Goal: Transaction & Acquisition: Purchase product/service

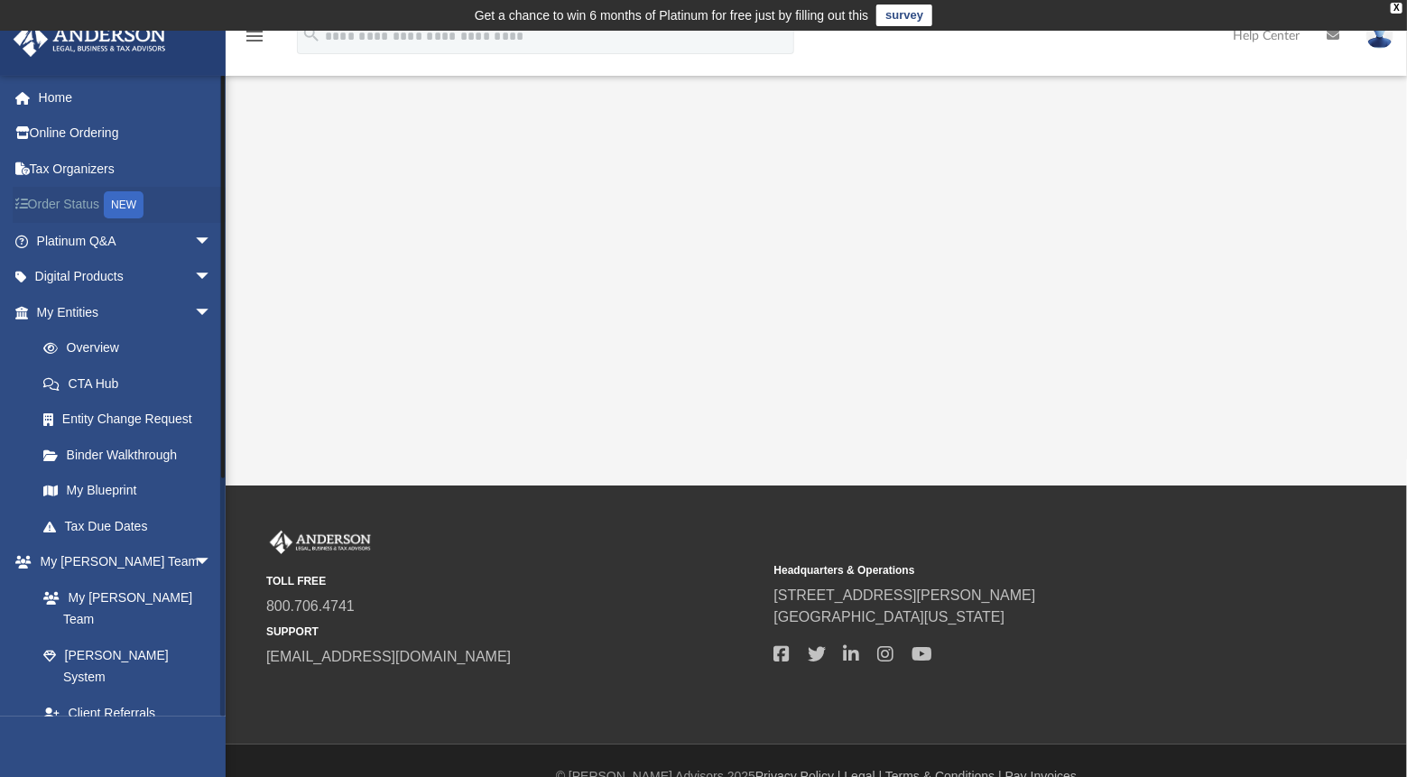
click at [143, 207] on div "NEW" at bounding box center [124, 204] width 40 height 27
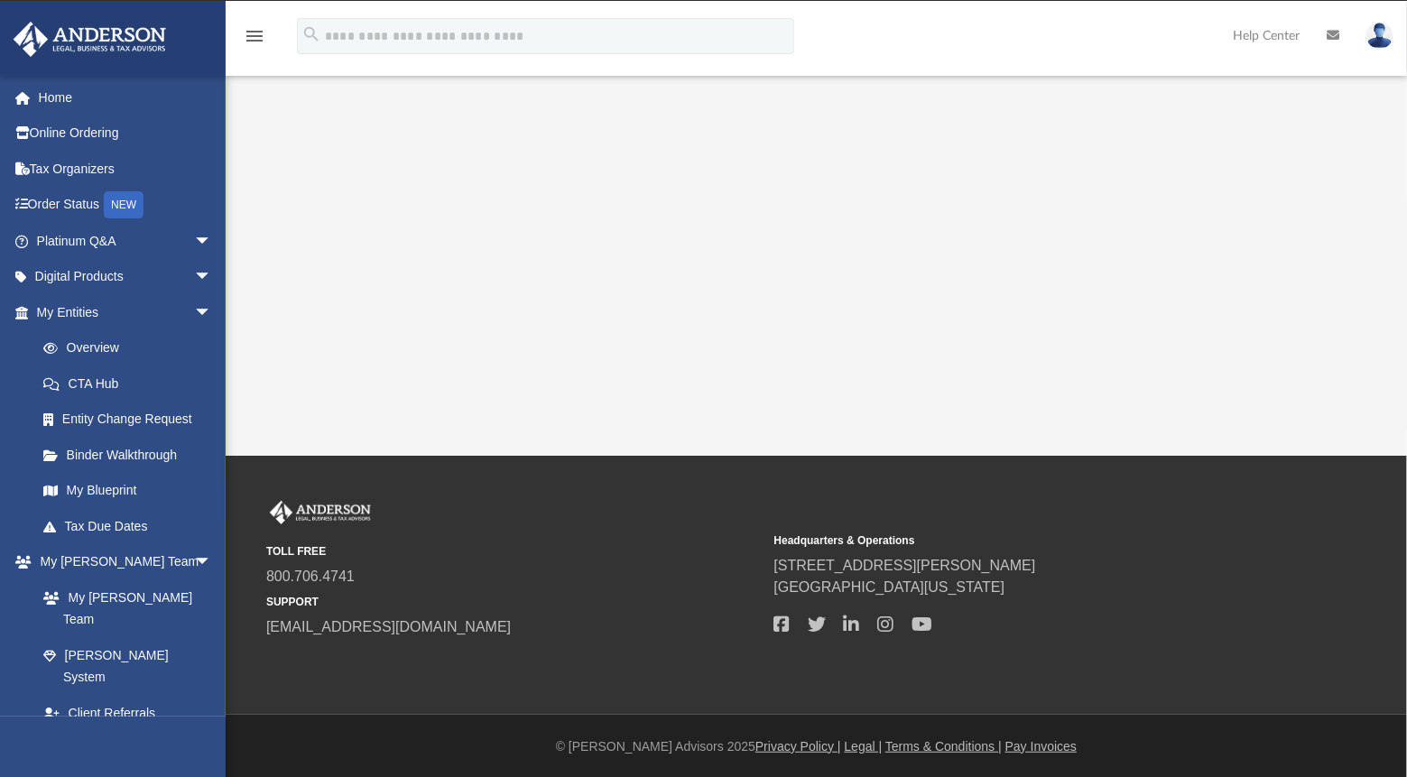
scroll to position [30, 0]
click at [194, 731] on span "arrow_drop_down" at bounding box center [212, 749] width 36 height 37
click at [194, 273] on span "arrow_drop_down" at bounding box center [212, 277] width 36 height 37
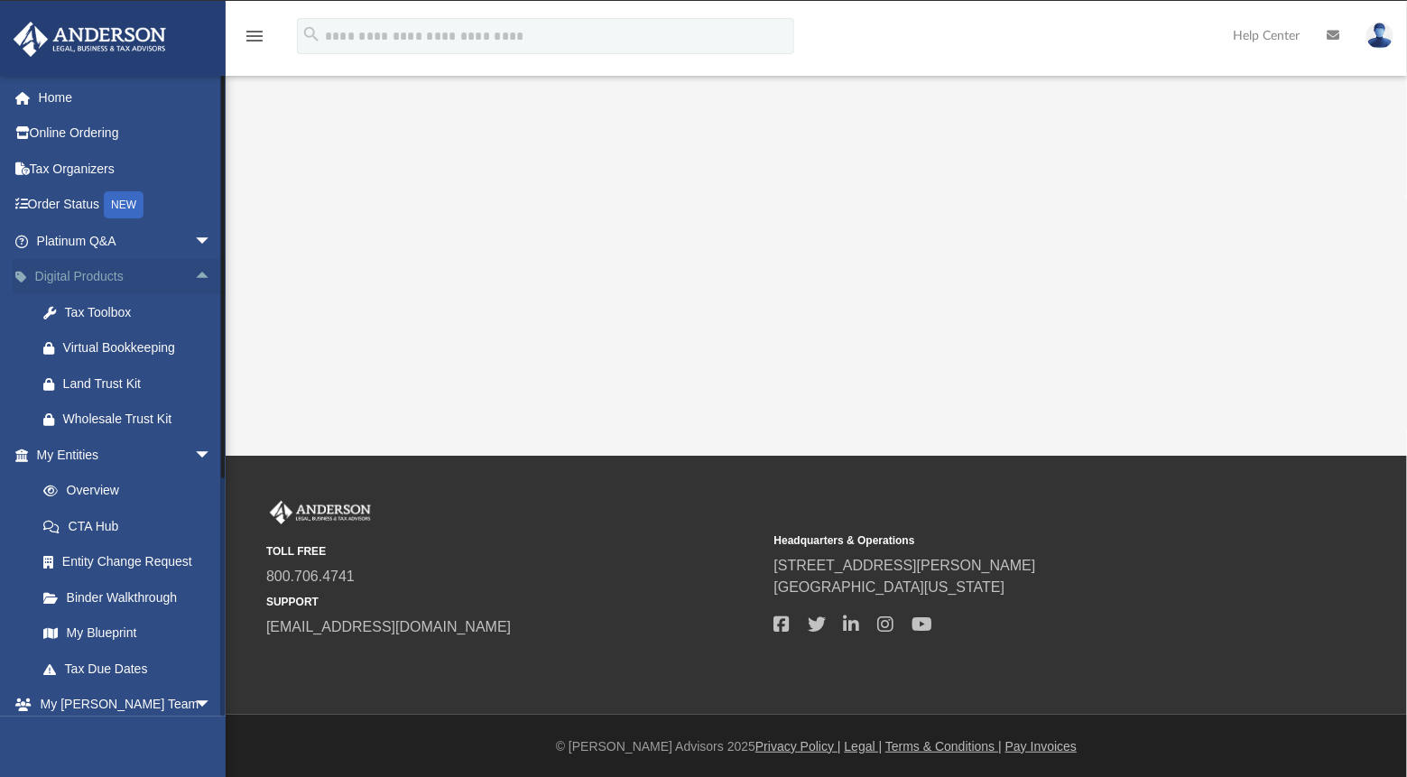
click at [194, 273] on span "arrow_drop_up" at bounding box center [212, 277] width 36 height 37
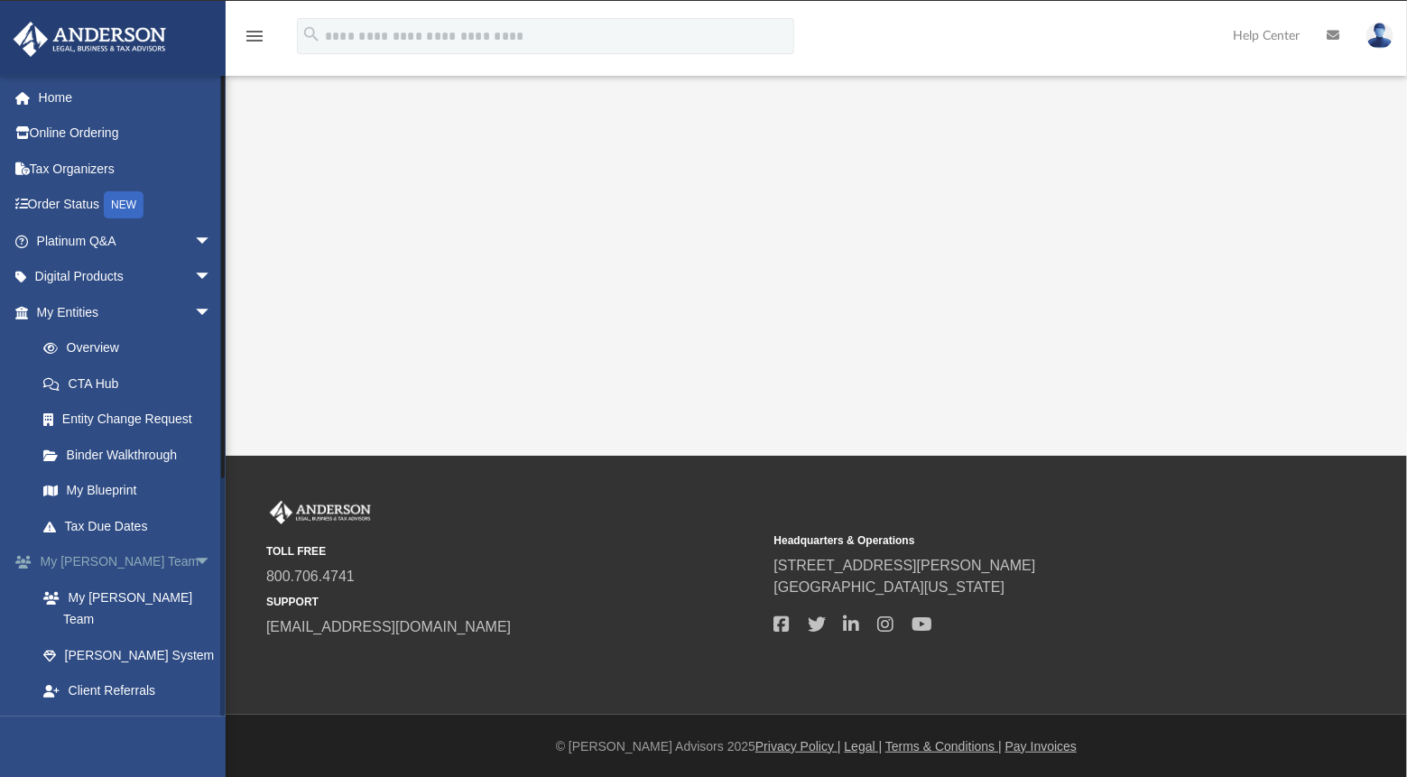
click at [131, 563] on link "My [PERSON_NAME] Team arrow_drop_down" at bounding box center [126, 562] width 226 height 36
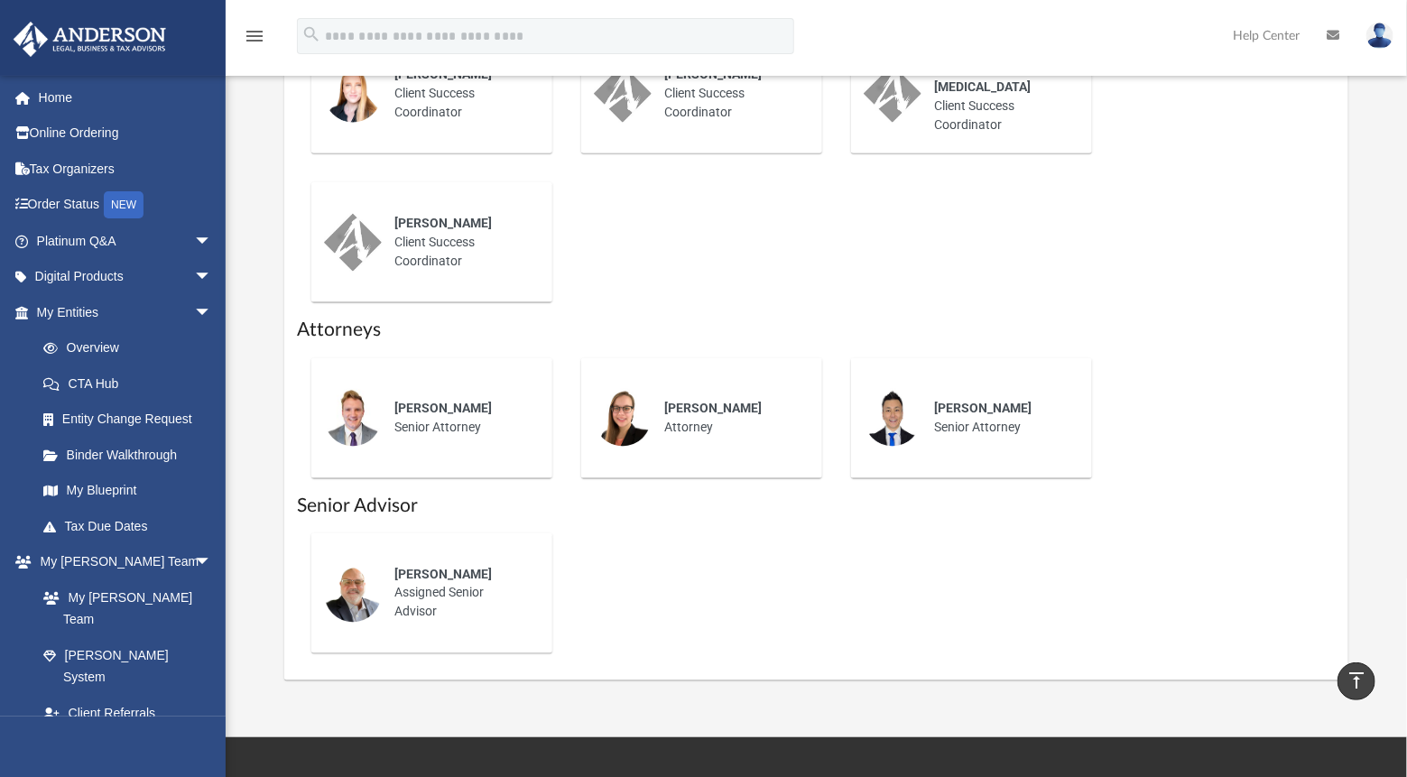
scroll to position [1022, 0]
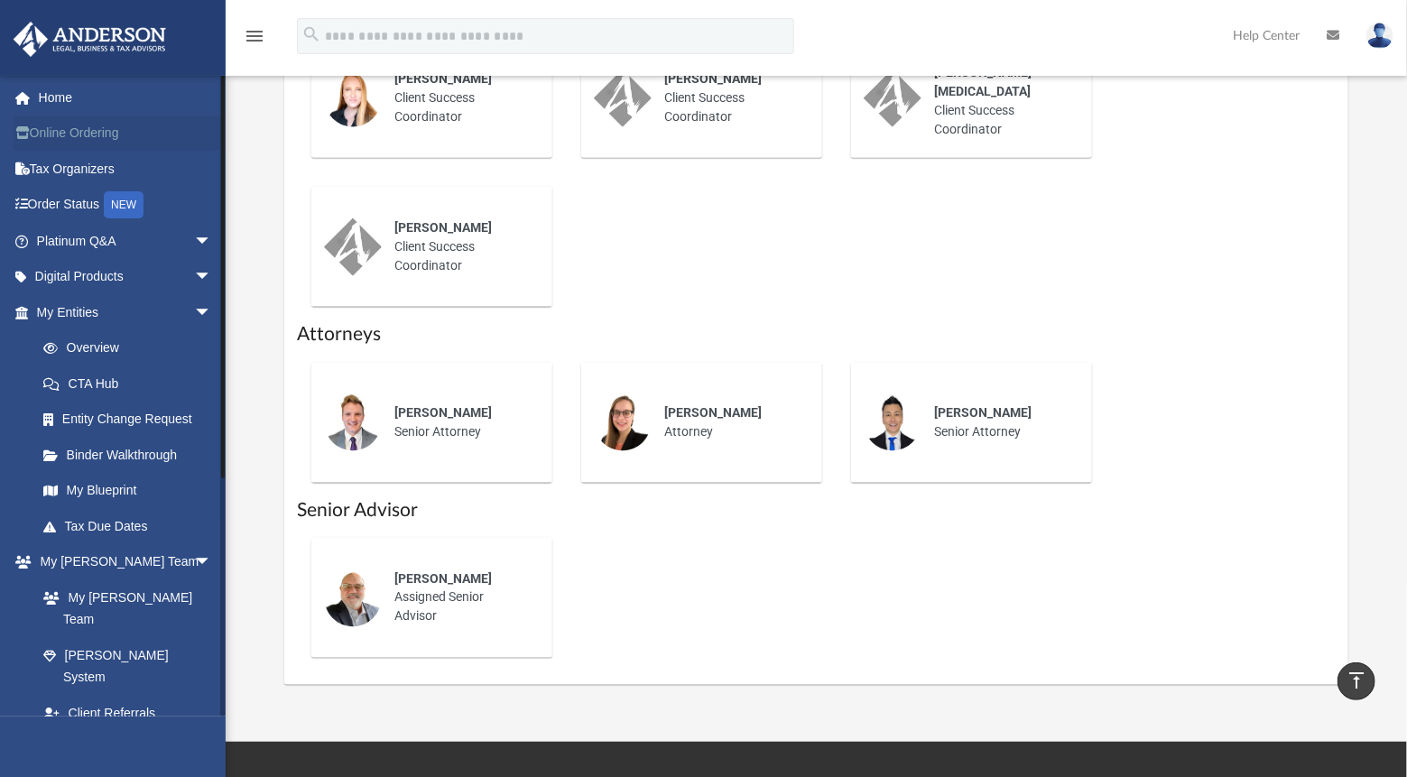
click at [58, 123] on link "Online Ordering" at bounding box center [126, 134] width 226 height 36
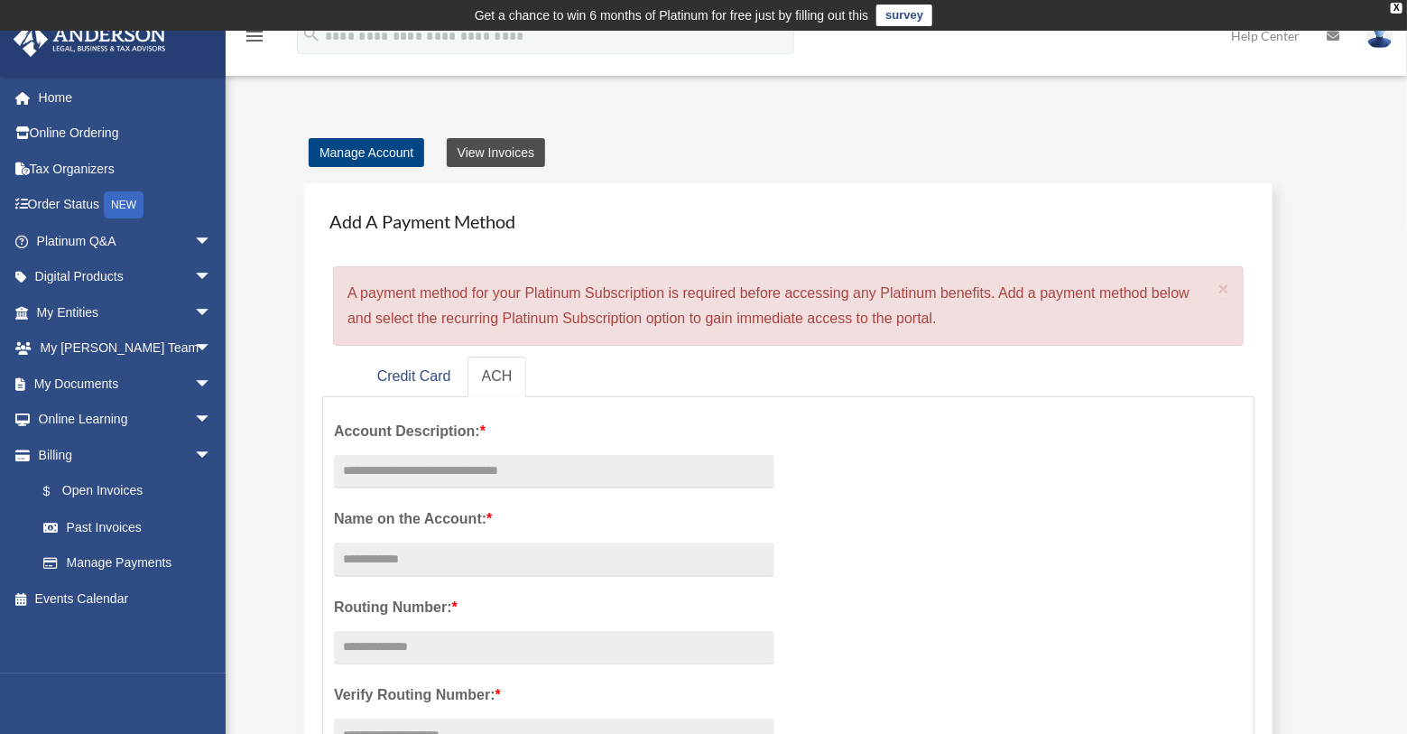
click at [497, 145] on link "View Invoices" at bounding box center [496, 152] width 98 height 29
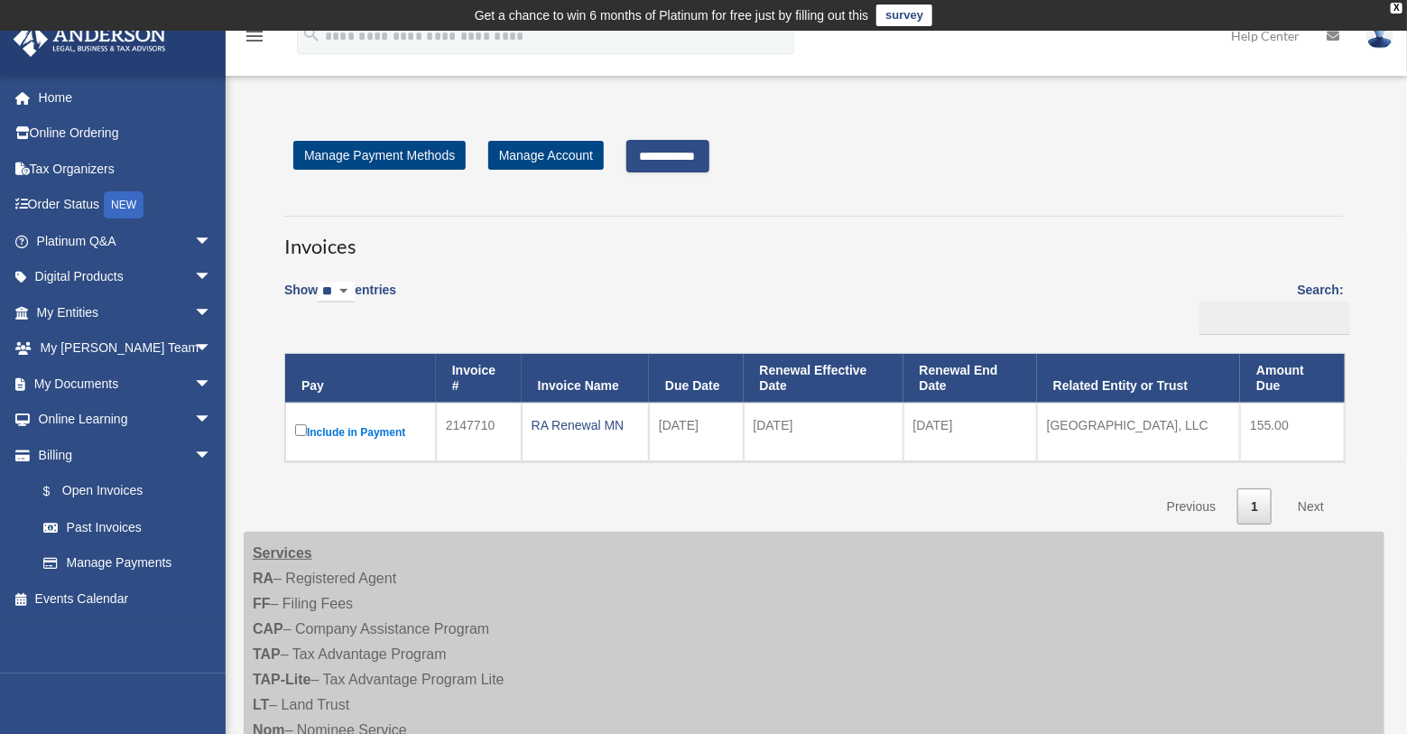
click at [695, 153] on input "**********" at bounding box center [667, 156] width 83 height 32
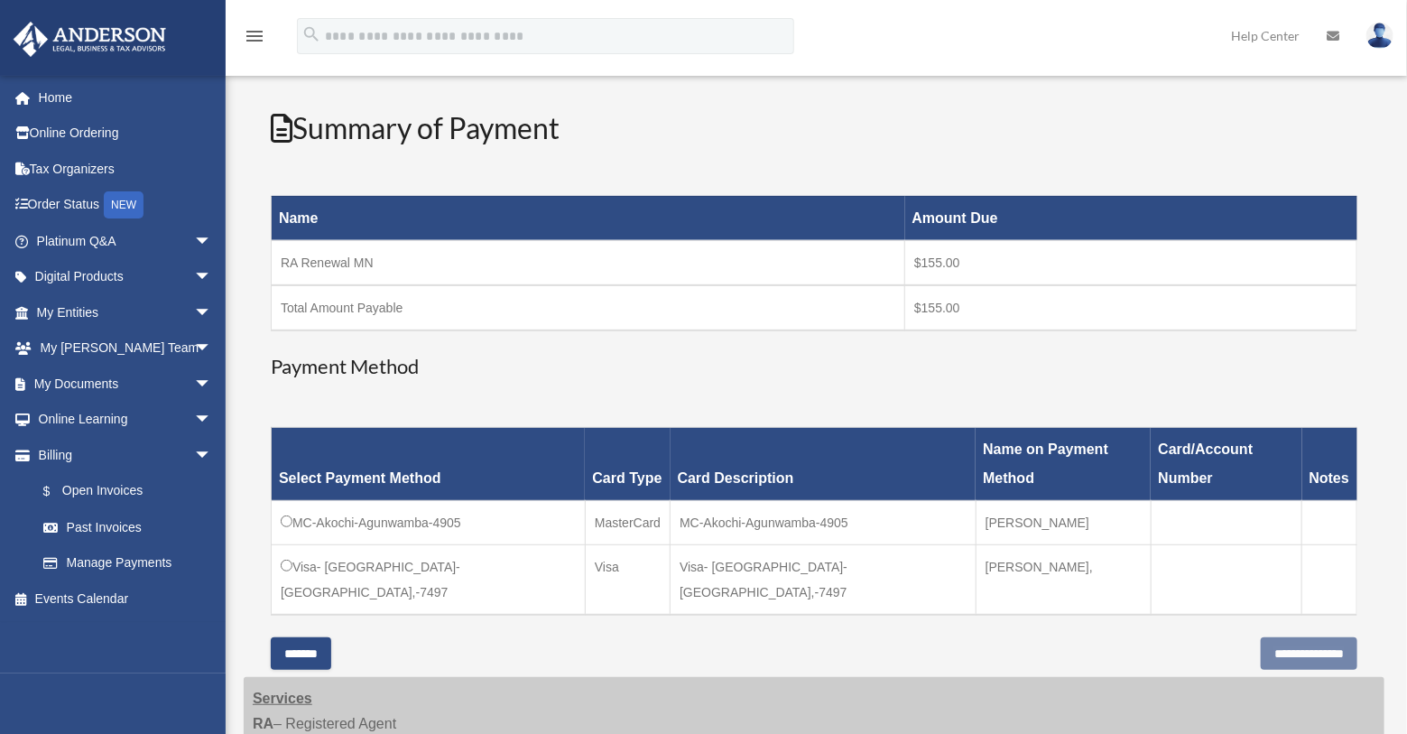
scroll to position [202, 0]
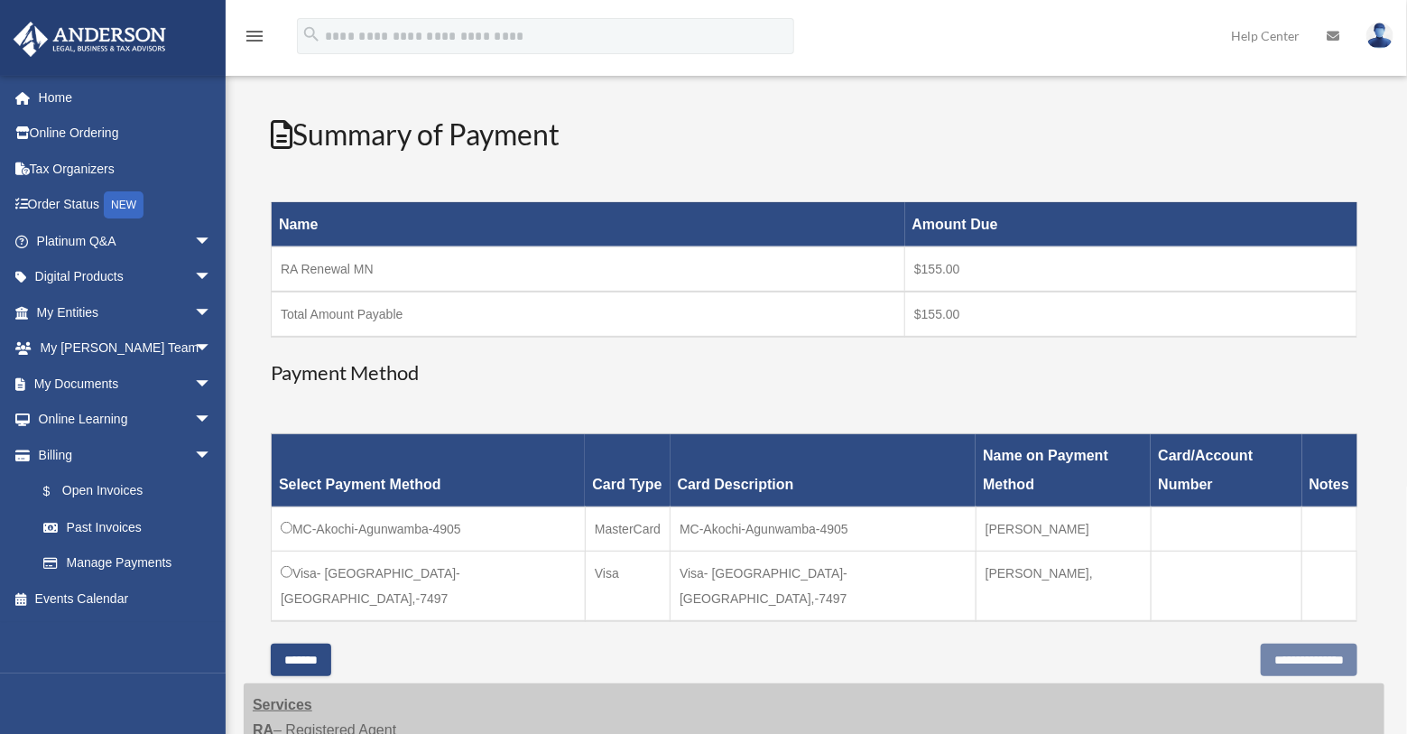
click at [291, 551] on td "Visa- [GEOGRAPHIC_DATA]-[GEOGRAPHIC_DATA],-7497" at bounding box center [429, 586] width 314 height 70
click at [1261, 643] on input "**********" at bounding box center [1309, 659] width 97 height 32
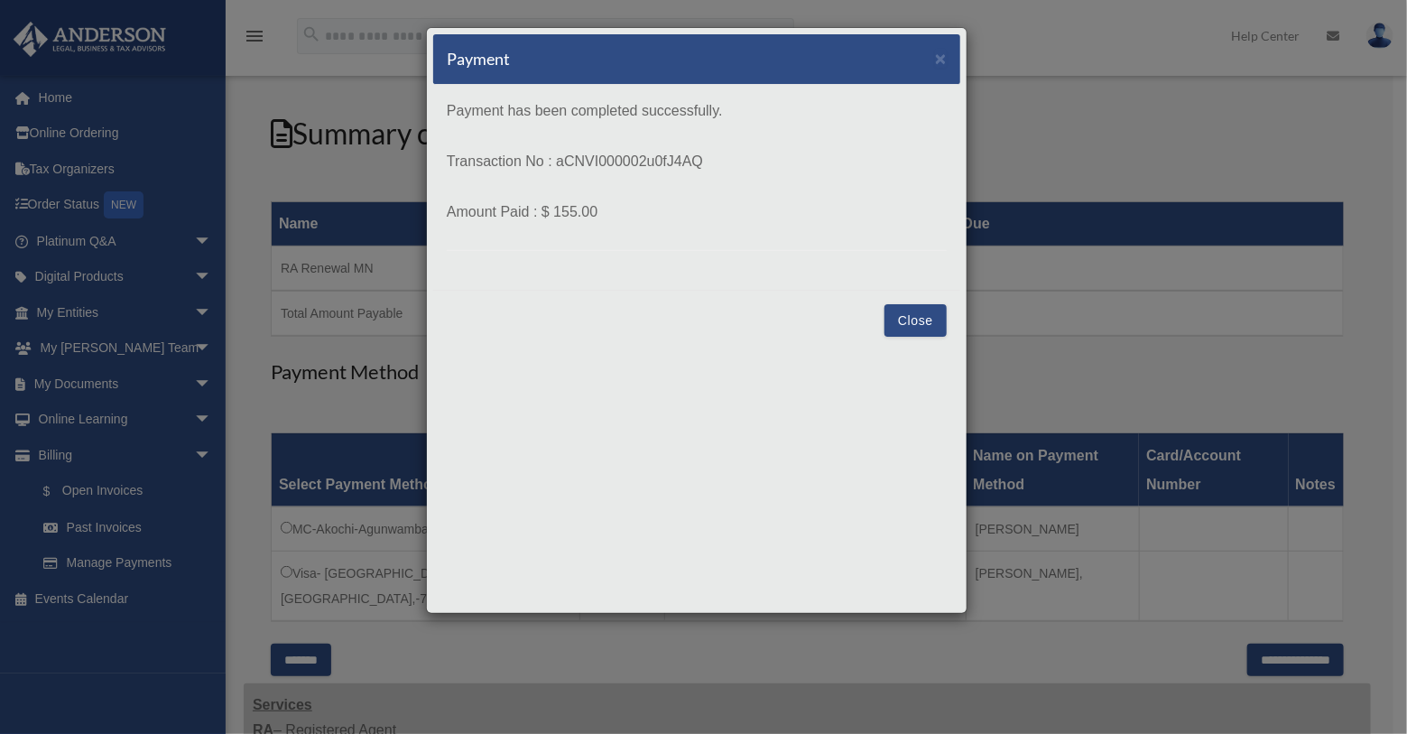
click at [904, 315] on button "Close" at bounding box center [915, 320] width 62 height 32
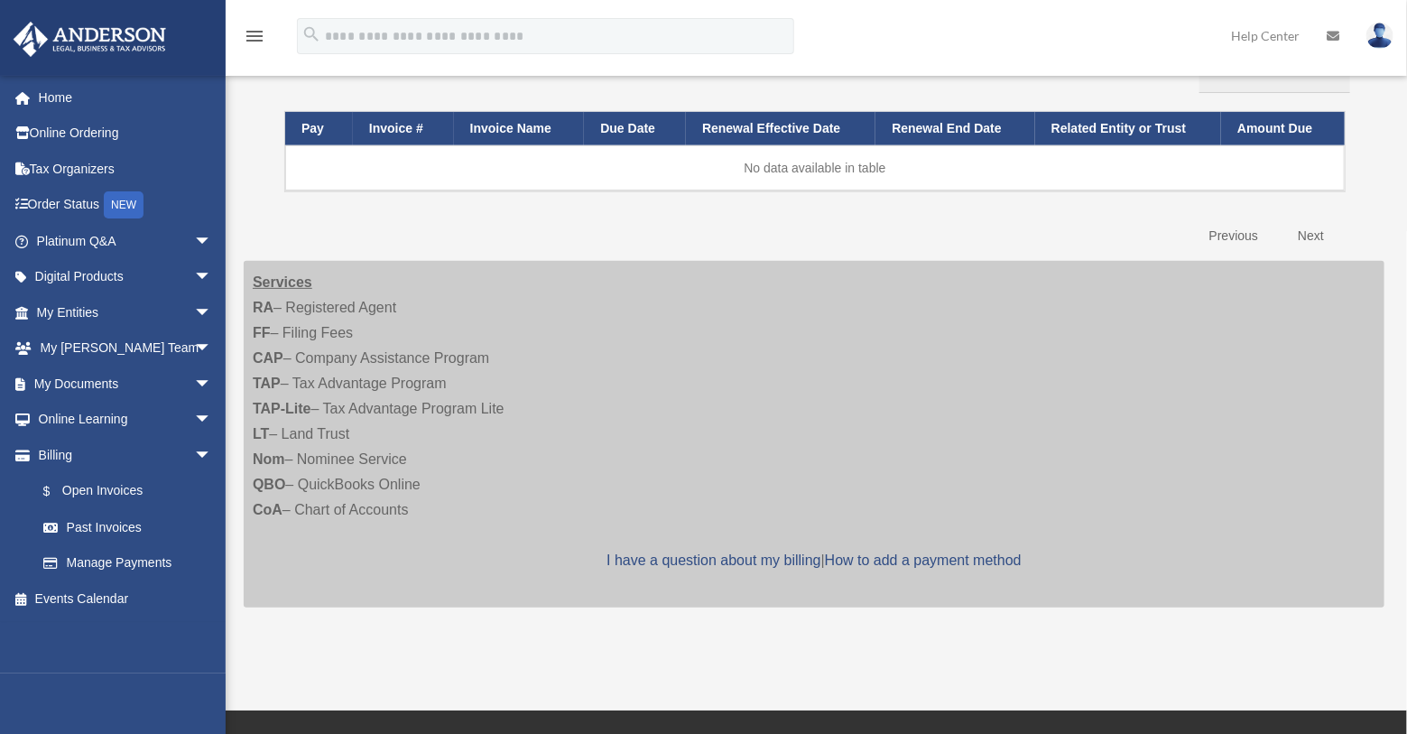
scroll to position [233, 0]
